Goal: Browse casually: Explore the website without a specific task or goal

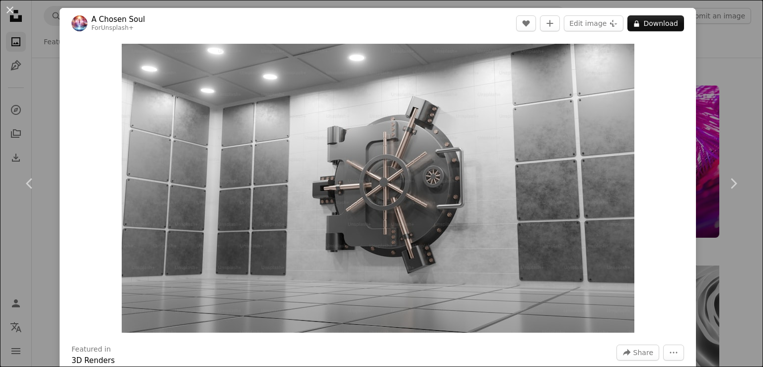
scroll to position [3670, 0]
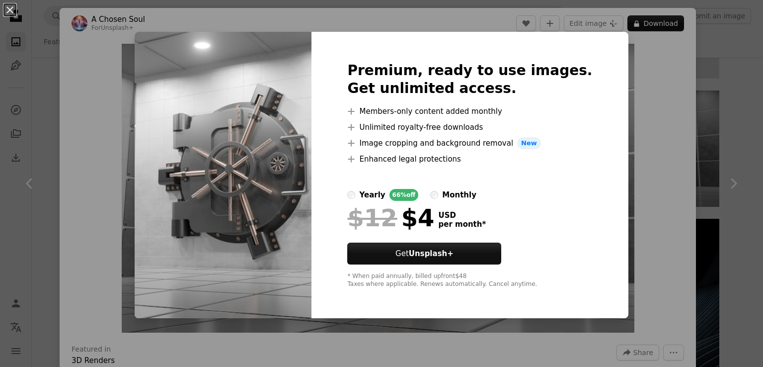
click at [708, 85] on div "An X shape Premium, ready to use images. Get unlimited access. A plus sign Memb…" at bounding box center [381, 183] width 763 height 367
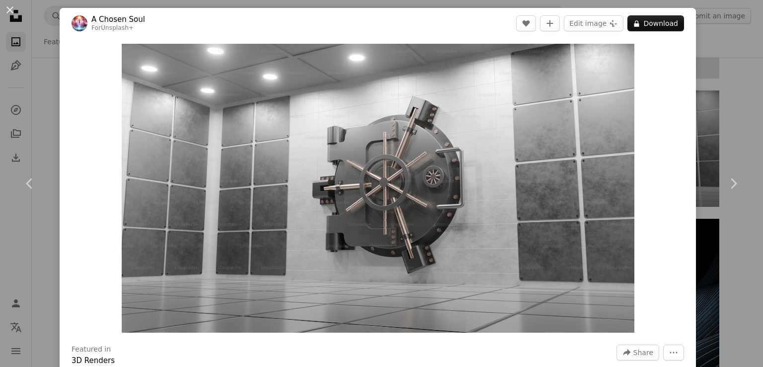
click at [708, 85] on div "An X shape Chevron left Chevron right A Chosen Soul For Unsplash+ A heart A plu…" at bounding box center [381, 183] width 763 height 367
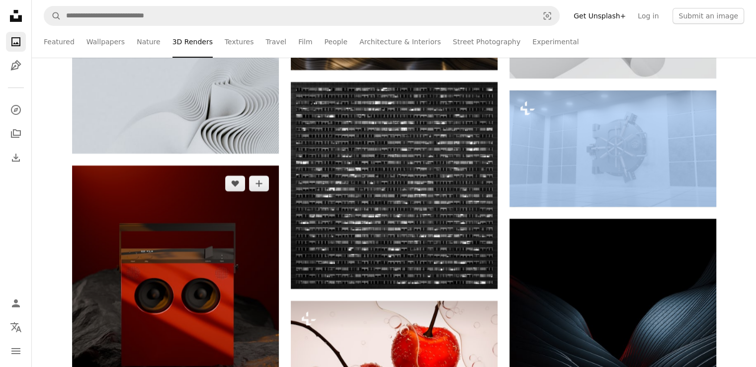
click at [260, 248] on img at bounding box center [175, 294] width 207 height 258
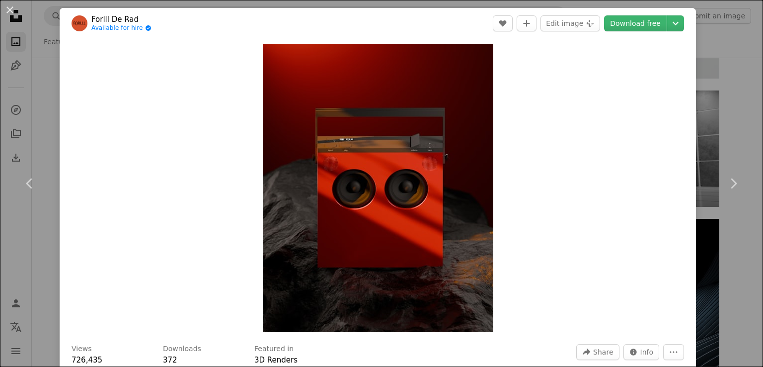
click at [742, 83] on div "An X shape Chevron left Chevron right Forlll De Rad Available for hire A checkm…" at bounding box center [381, 183] width 763 height 367
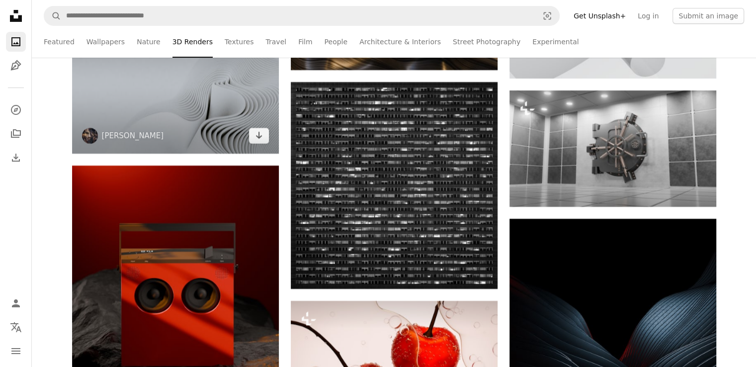
click at [226, 114] on img at bounding box center [175, 85] width 207 height 138
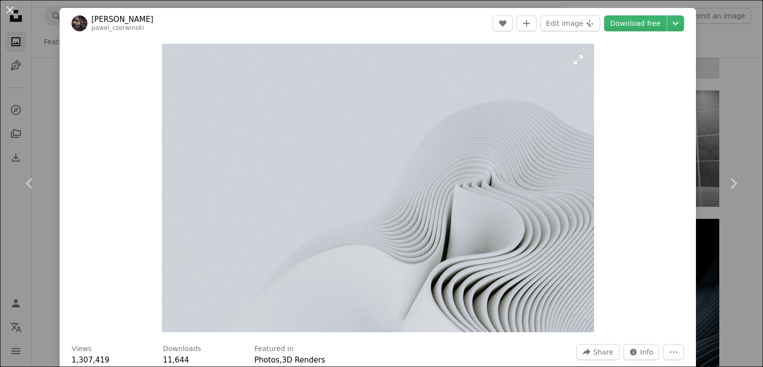
click at [580, 60] on img "Zoom in on this image" at bounding box center [378, 188] width 432 height 288
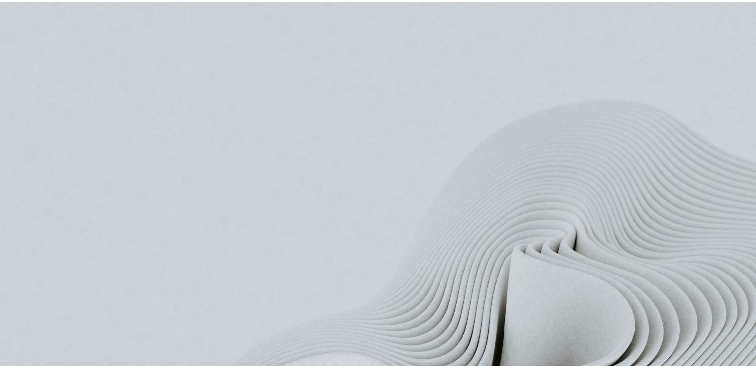
scroll to position [66, 0]
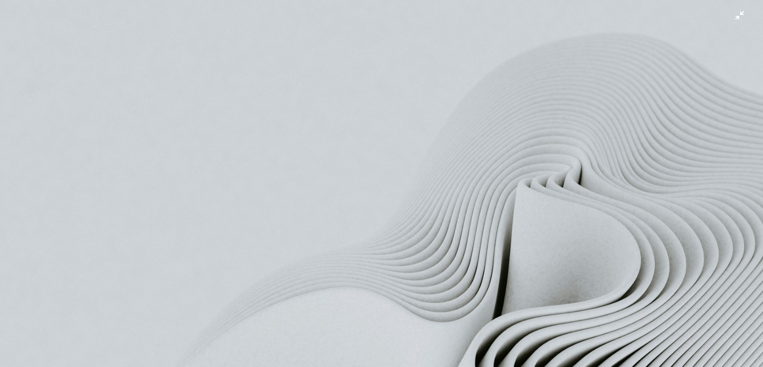
click at [731, 16] on img "Zoom out on this image" at bounding box center [382, 187] width 764 height 509
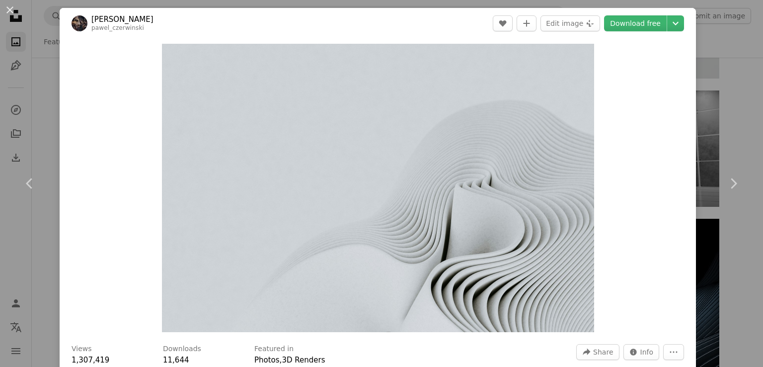
click at [717, 42] on div "An X shape Chevron left Chevron right [PERSON_NAME] pawel_czerwinski A heart A …" at bounding box center [381, 183] width 763 height 367
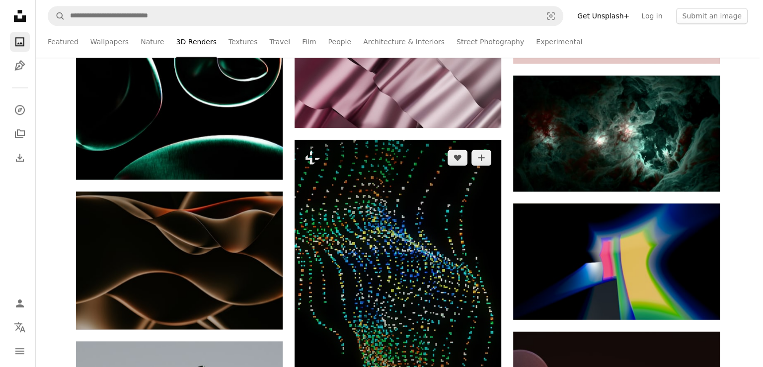
scroll to position [4684, 0]
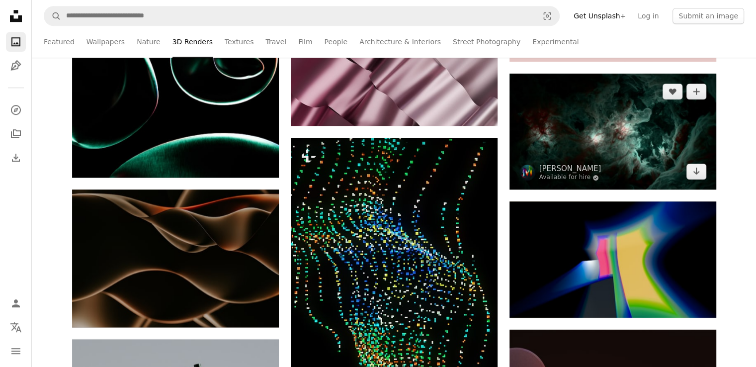
click at [579, 142] on img at bounding box center [612, 132] width 207 height 116
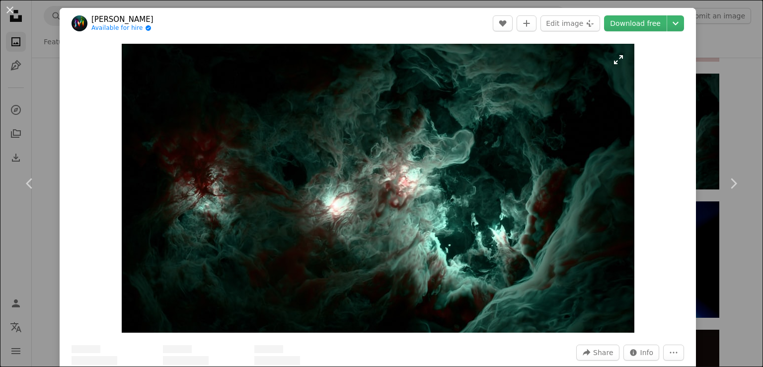
click at [615, 58] on img "Zoom in on this image" at bounding box center [378, 188] width 513 height 289
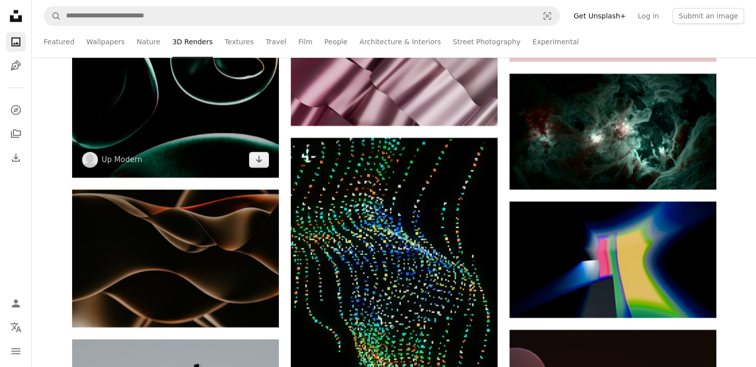
click at [179, 145] on img at bounding box center [175, 22] width 207 height 310
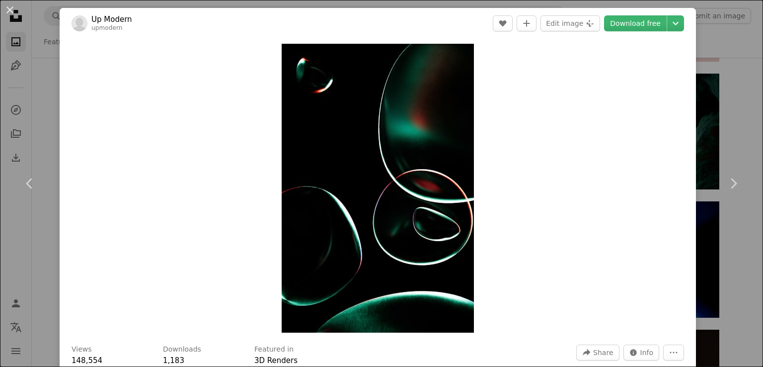
click at [715, 54] on div "An X shape Chevron left Chevron right Up Modern upmodern A heart A plus sign Ed…" at bounding box center [381, 183] width 763 height 367
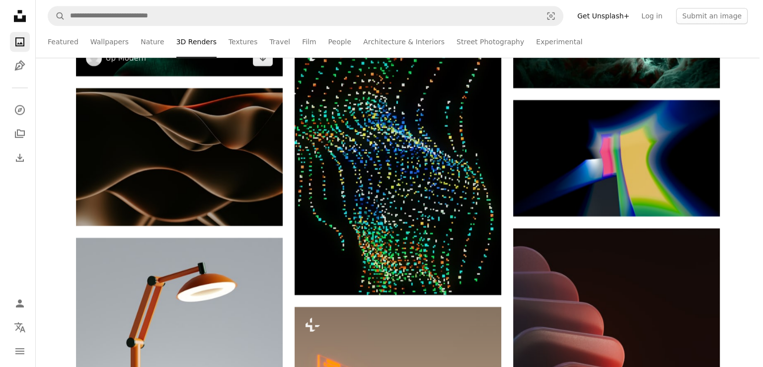
scroll to position [4786, 0]
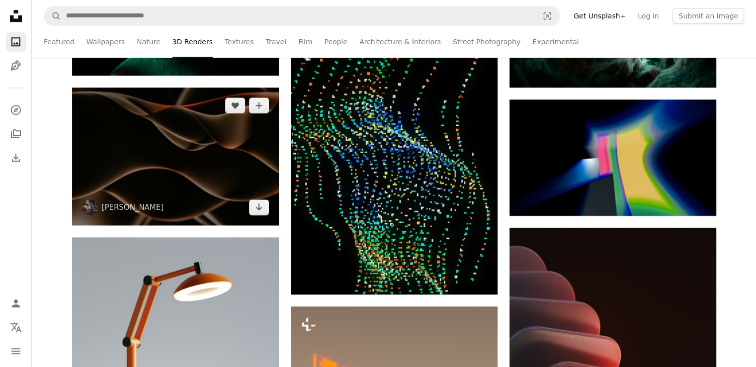
click at [178, 146] on img at bounding box center [175, 156] width 207 height 138
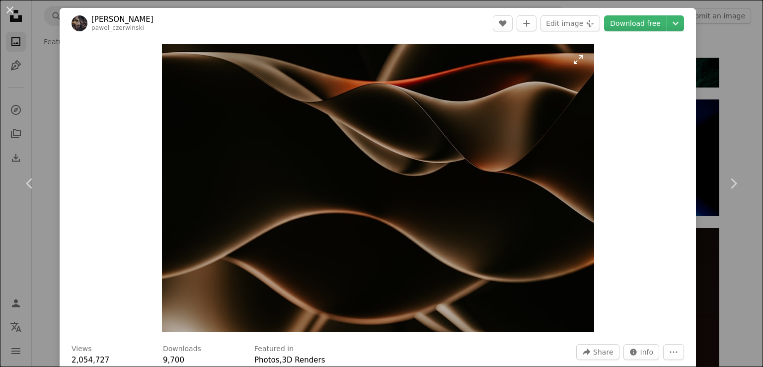
click at [577, 62] on img "Zoom in on this image" at bounding box center [378, 188] width 432 height 288
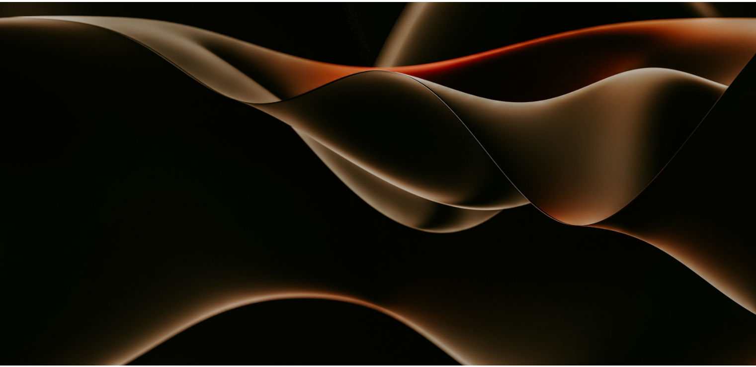
scroll to position [66, 0]
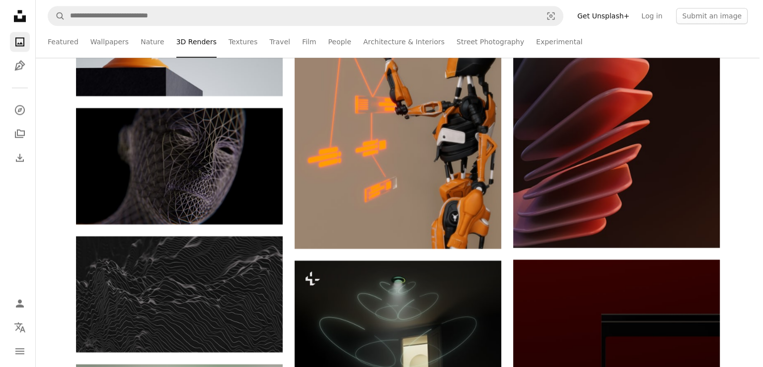
scroll to position [5135, 0]
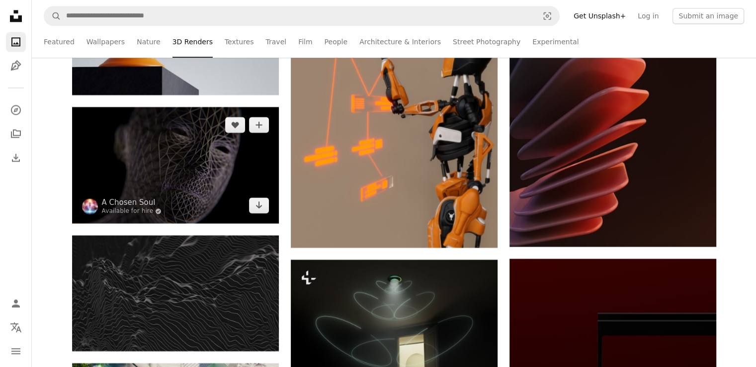
click at [209, 175] on img at bounding box center [175, 165] width 207 height 116
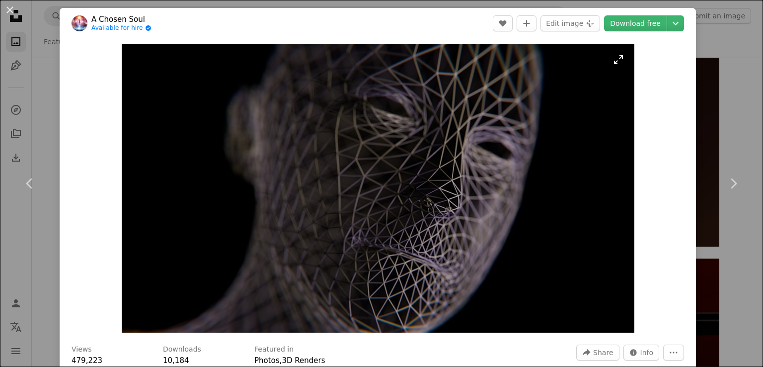
click at [616, 64] on img "Zoom in on this image" at bounding box center [378, 188] width 513 height 289
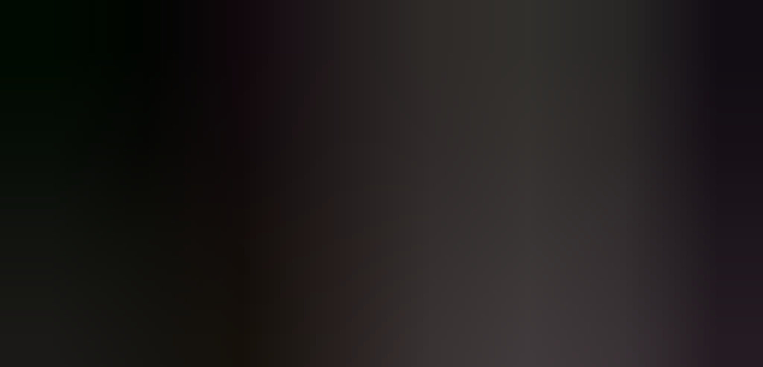
scroll to position [27, 0]
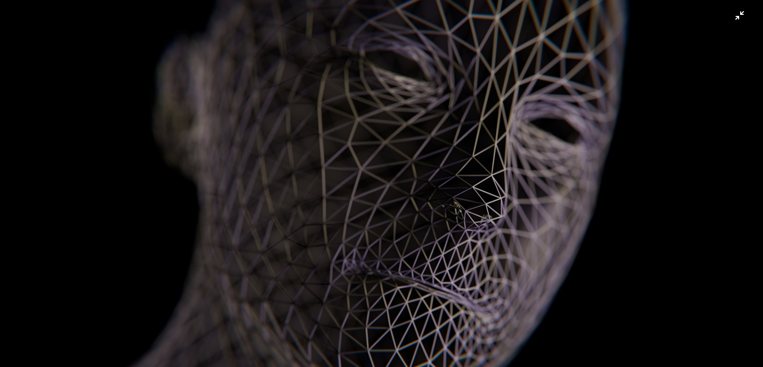
click at [521, 193] on img "Zoom out on this image" at bounding box center [382, 187] width 764 height 430
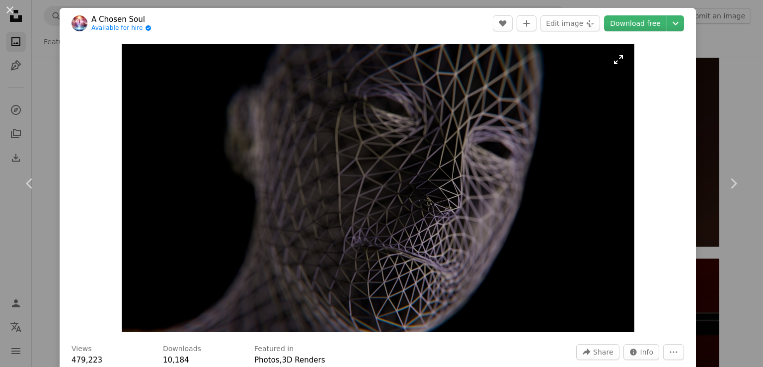
click at [531, 178] on img "Zoom in on this image" at bounding box center [378, 188] width 513 height 288
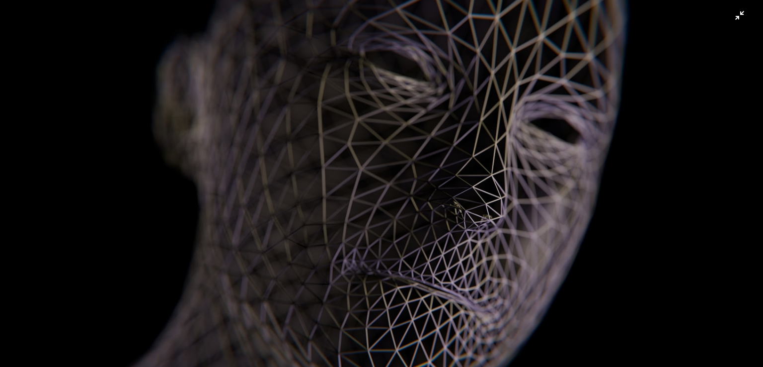
click at [563, 139] on img "Zoom out on this image" at bounding box center [382, 187] width 764 height 430
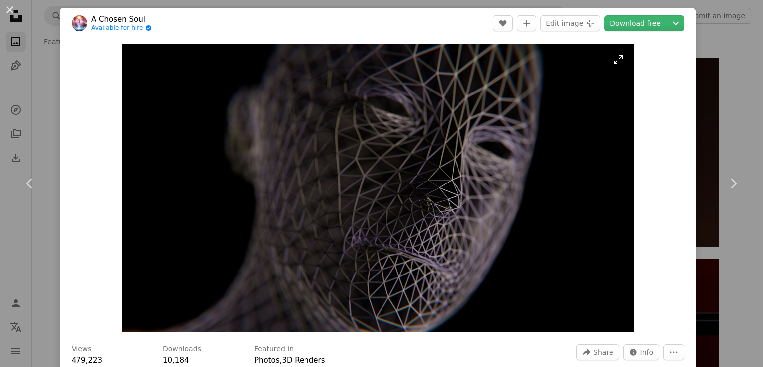
click at [570, 132] on img "Zoom in on this image" at bounding box center [378, 188] width 513 height 288
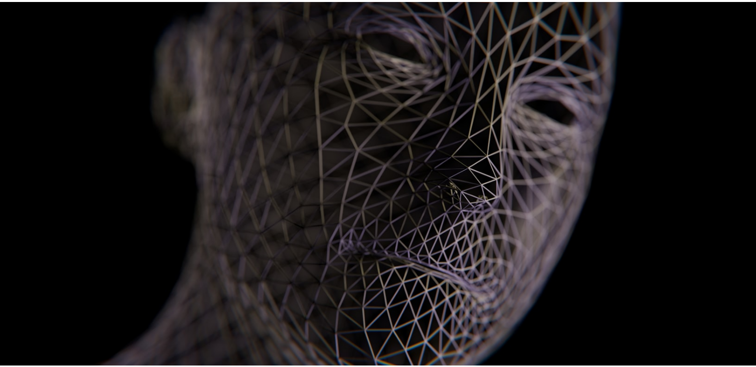
scroll to position [54, 0]
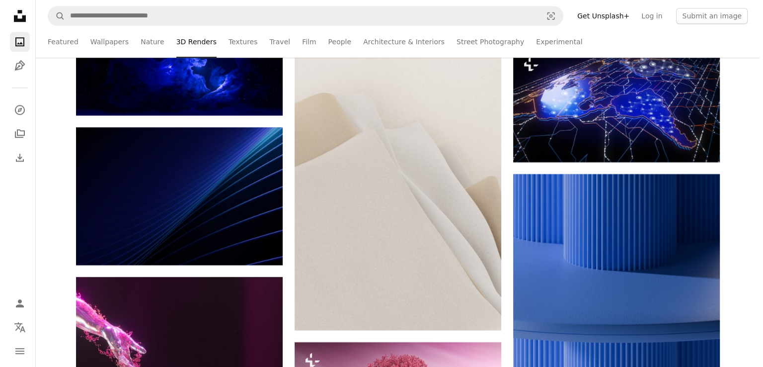
scroll to position [8428, 0]
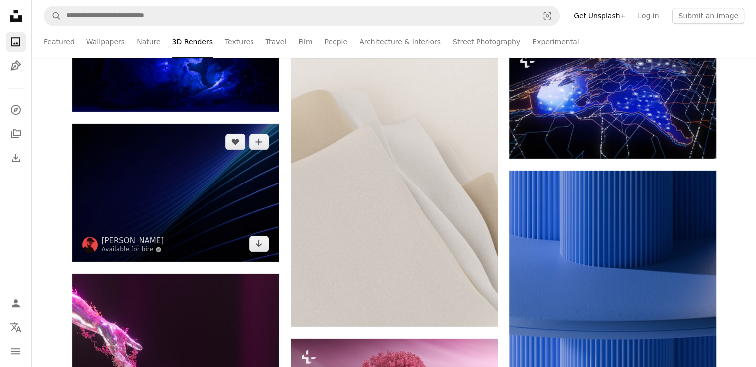
click at [165, 164] on img at bounding box center [175, 193] width 207 height 138
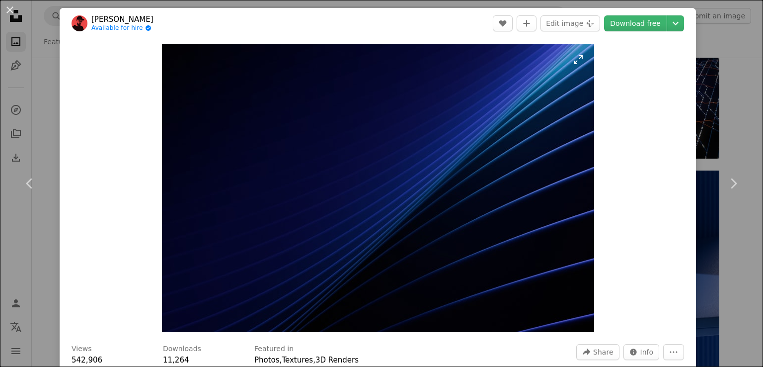
click at [572, 56] on img "Zoom in on this image" at bounding box center [378, 188] width 432 height 288
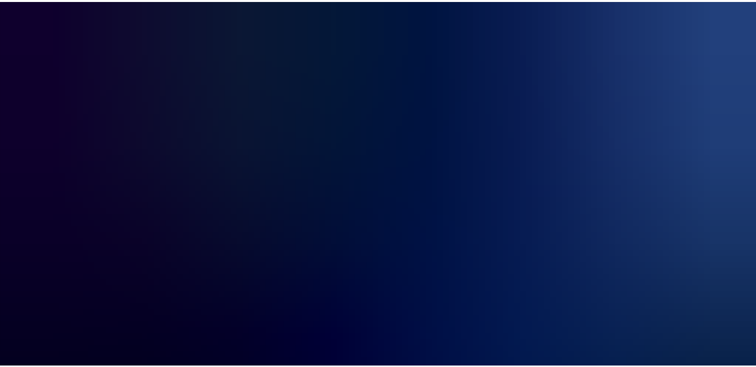
scroll to position [66, 0]
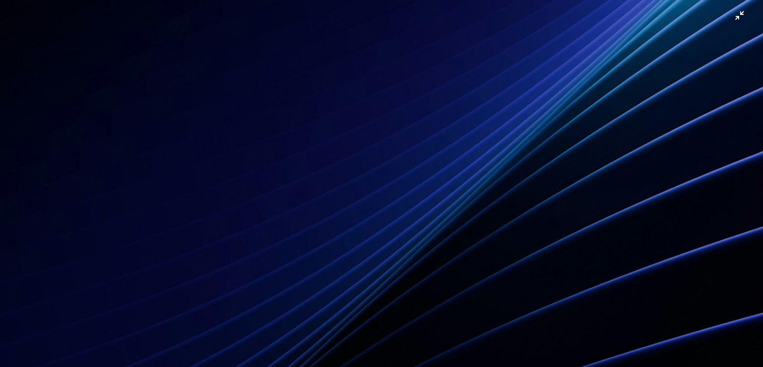
click at [729, 18] on img "Zoom out on this image" at bounding box center [382, 187] width 764 height 509
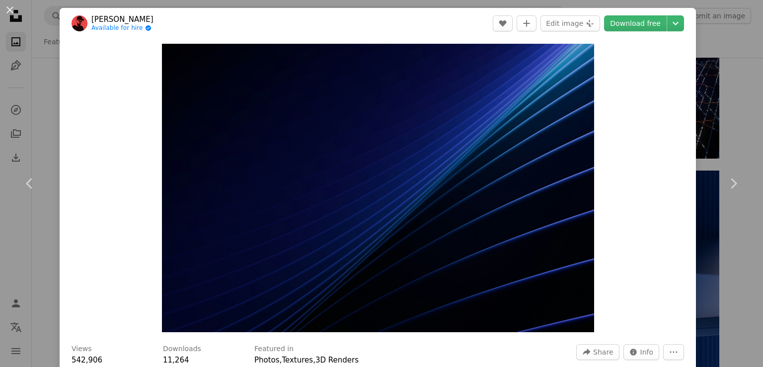
click at [734, 87] on div "An X shape Chevron left Chevron right [PERSON_NAME] Available for hire A checkm…" at bounding box center [381, 183] width 763 height 367
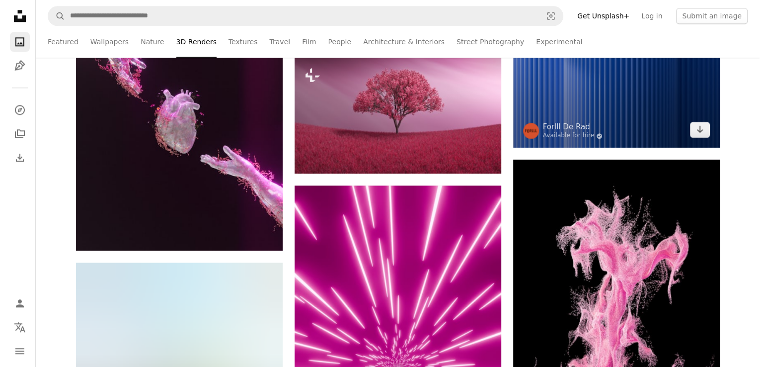
scroll to position [8702, 0]
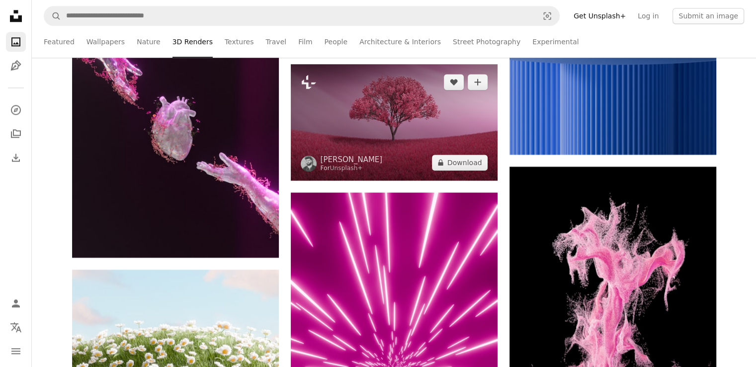
click at [414, 173] on img at bounding box center [394, 122] width 207 height 116
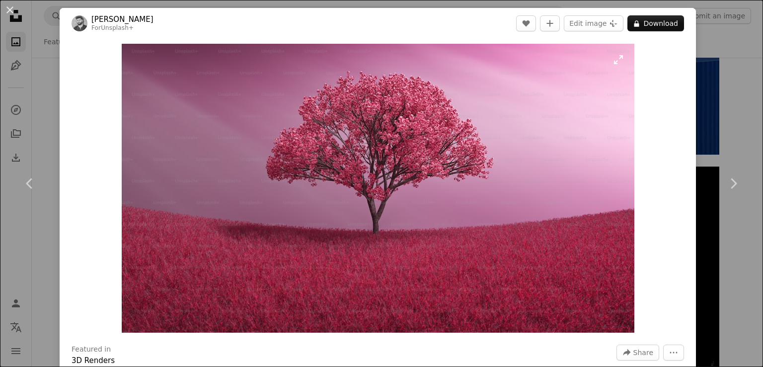
click at [618, 60] on img "Zoom in on this image" at bounding box center [378, 188] width 513 height 289
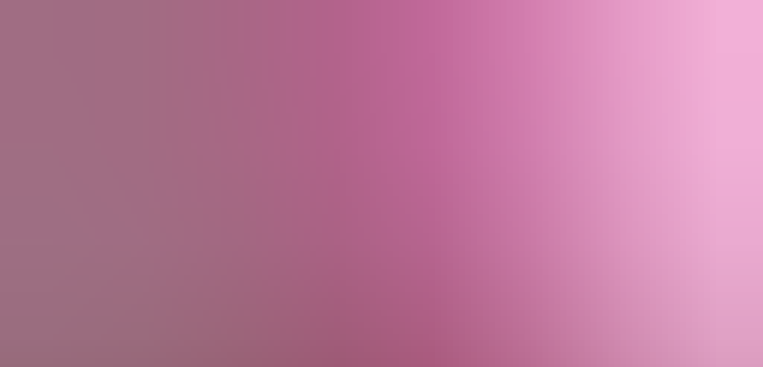
scroll to position [27, 0]
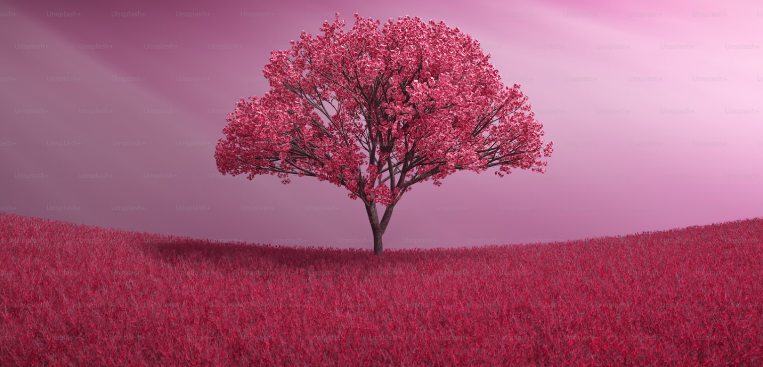
click at [618, 60] on img "Zoom out on this image" at bounding box center [382, 187] width 764 height 430
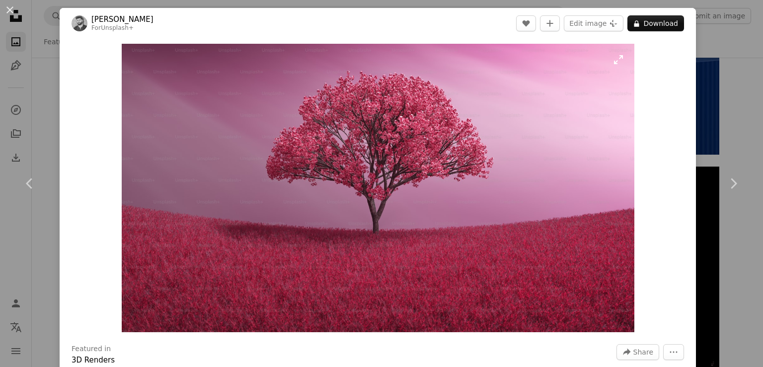
click at [618, 60] on img "Zoom in on this image" at bounding box center [378, 188] width 513 height 288
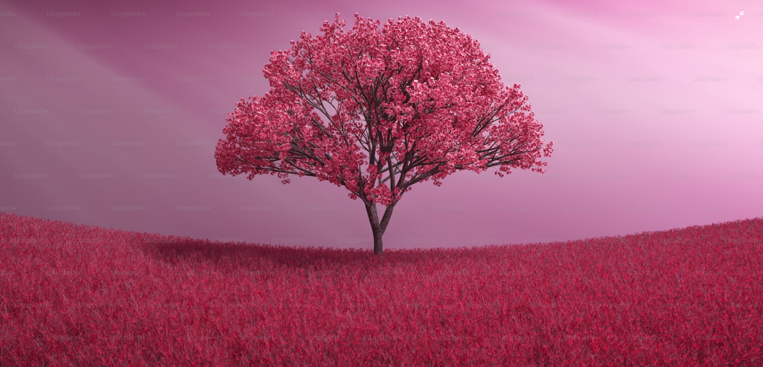
click at [730, 15] on img "Zoom out on this image" at bounding box center [382, 187] width 764 height 430
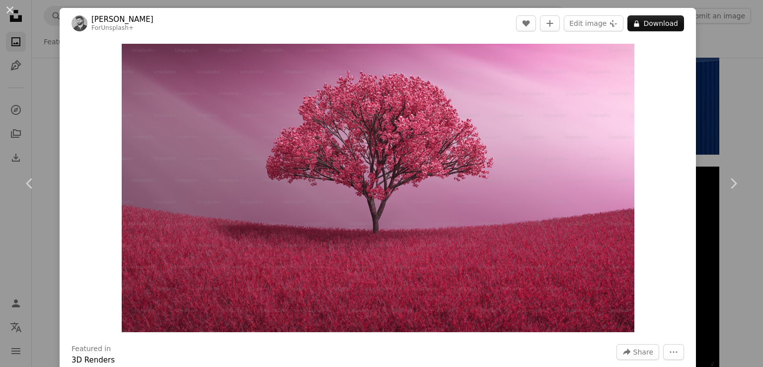
click at [727, 28] on div "An X shape Chevron left Chevron right [PERSON_NAME] For Unsplash+ A heart A plu…" at bounding box center [381, 183] width 763 height 367
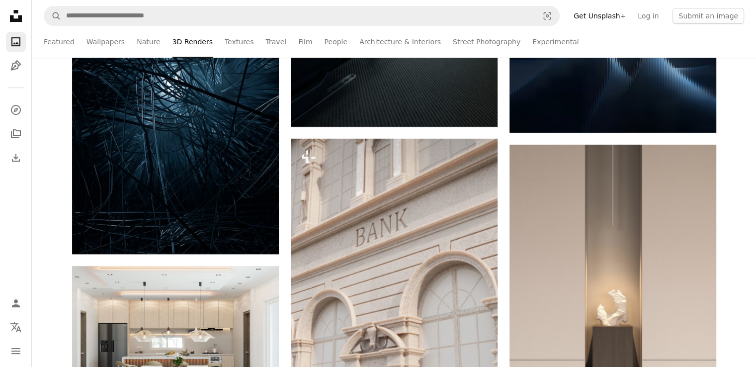
scroll to position [8017, 0]
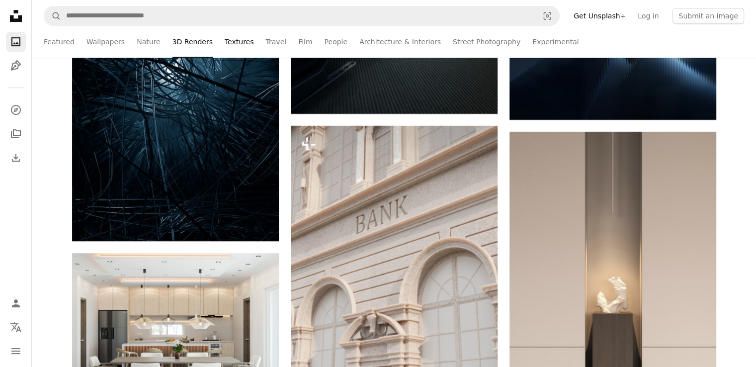
click at [227, 42] on link "Textures" at bounding box center [239, 42] width 29 height 32
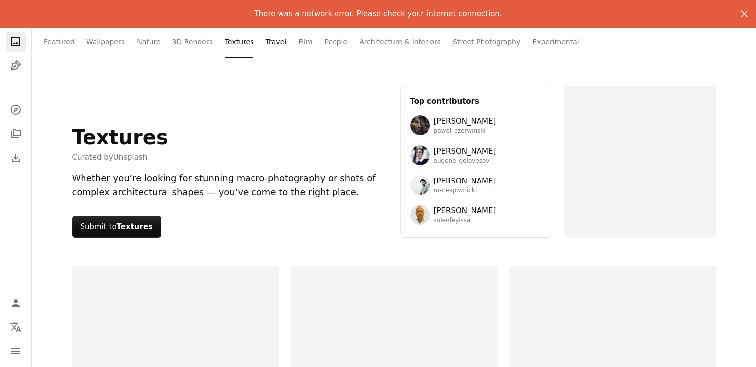
click at [265, 45] on link "Travel" at bounding box center [275, 42] width 21 height 32
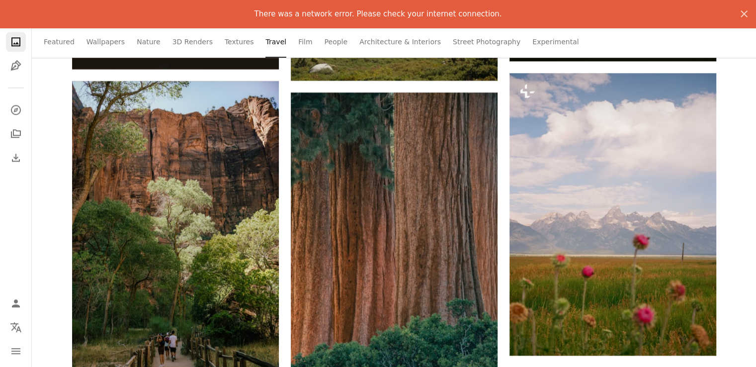
scroll to position [4871, 0]
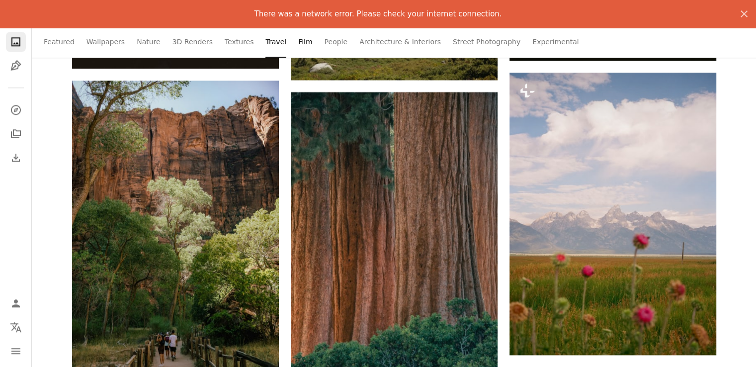
click at [298, 45] on link "Film" at bounding box center [305, 42] width 14 height 32
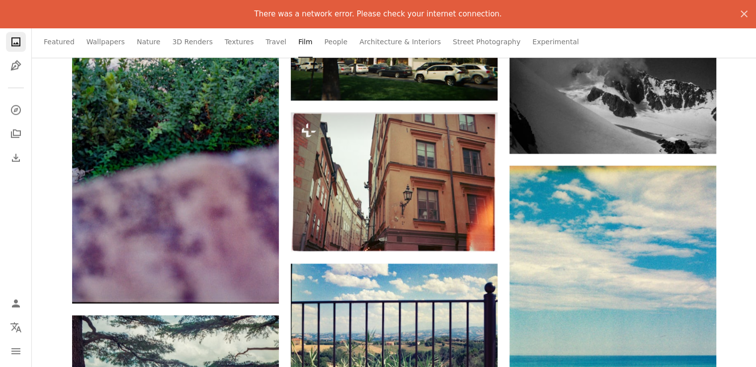
scroll to position [993, 0]
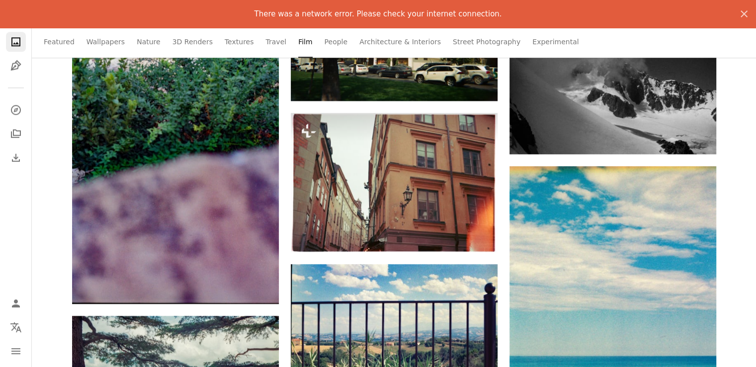
click at [597, 43] on ul "Featured Wallpapers Nature 3D Renders Textures Travel Film People Architecture …" at bounding box center [394, 42] width 700 height 32
